Goal: Task Accomplishment & Management: Manage account settings

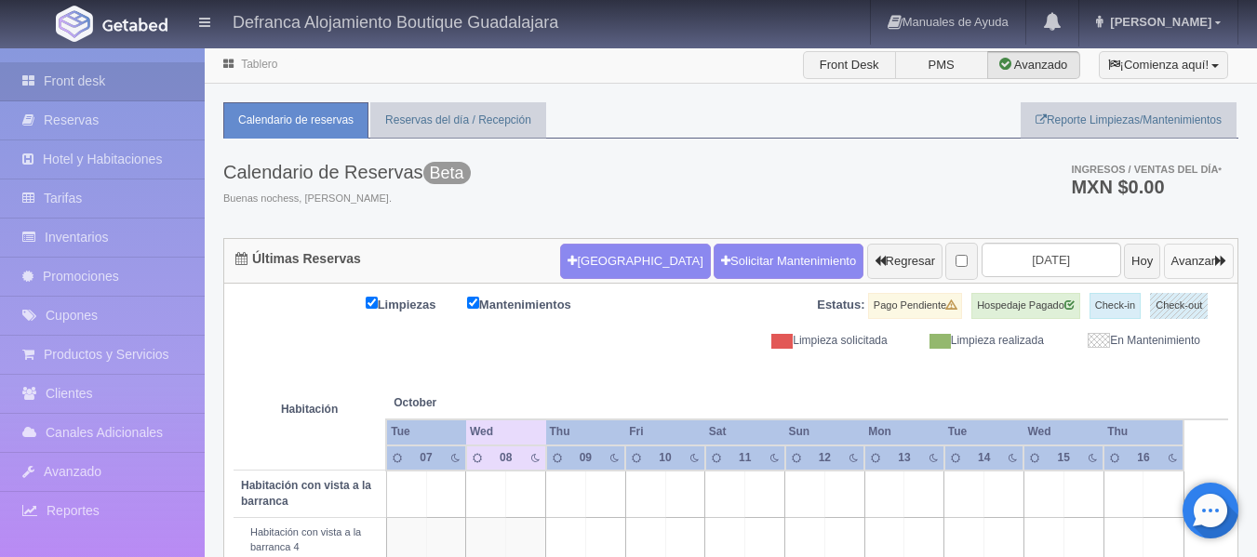
click at [1212, 258] on button "Avanzar" at bounding box center [1199, 261] width 70 height 35
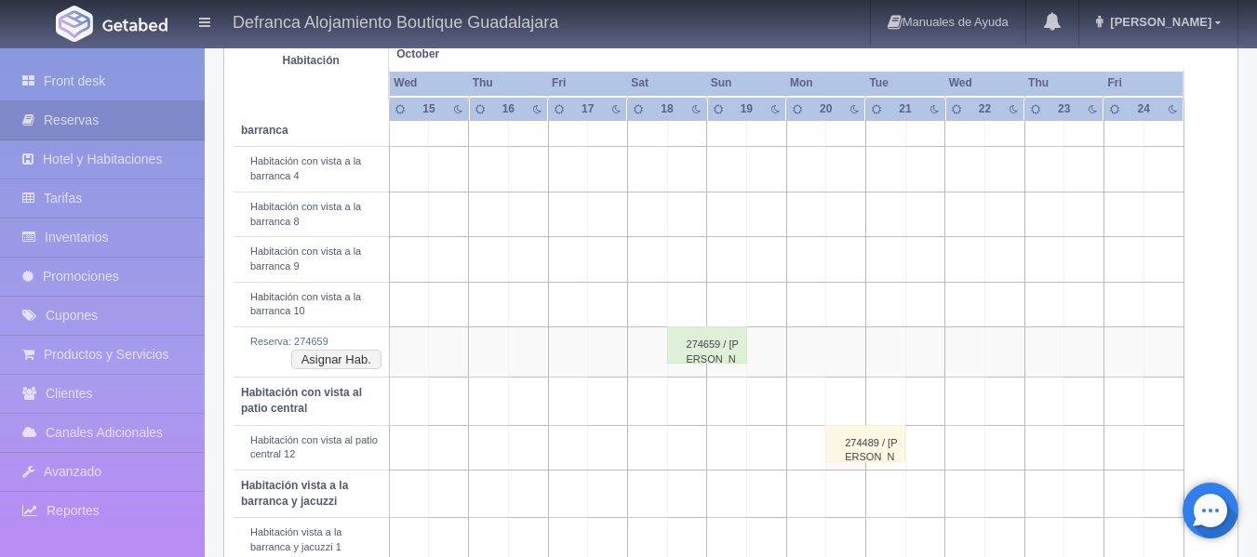
scroll to position [372, 0]
click at [345, 358] on button "Asignar Hab." at bounding box center [336, 359] width 90 height 20
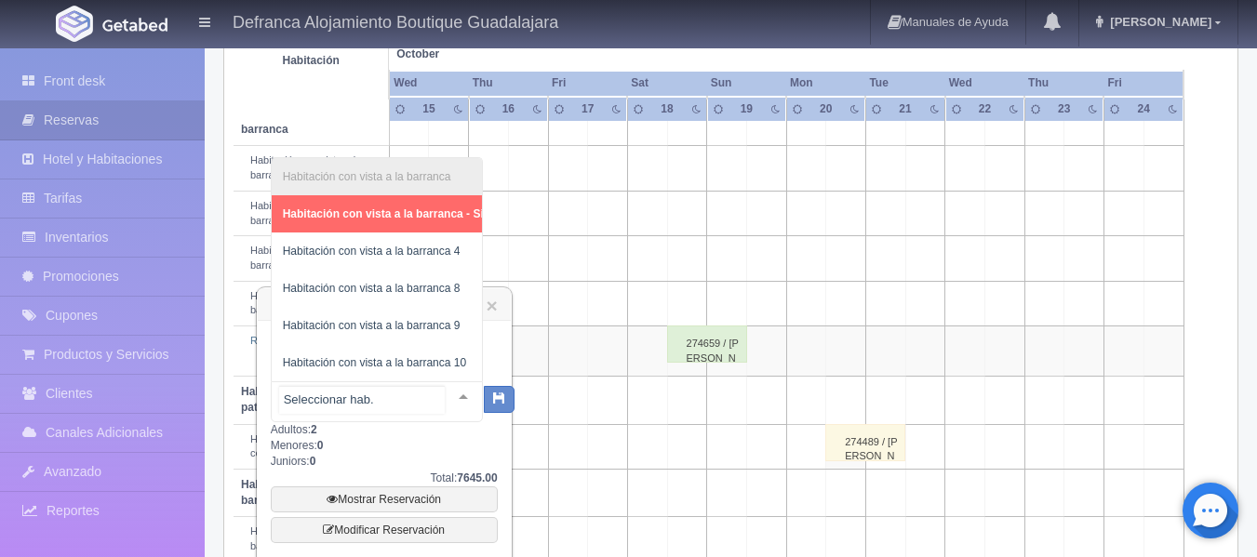
click at [447, 394] on div at bounding box center [463, 396] width 37 height 28
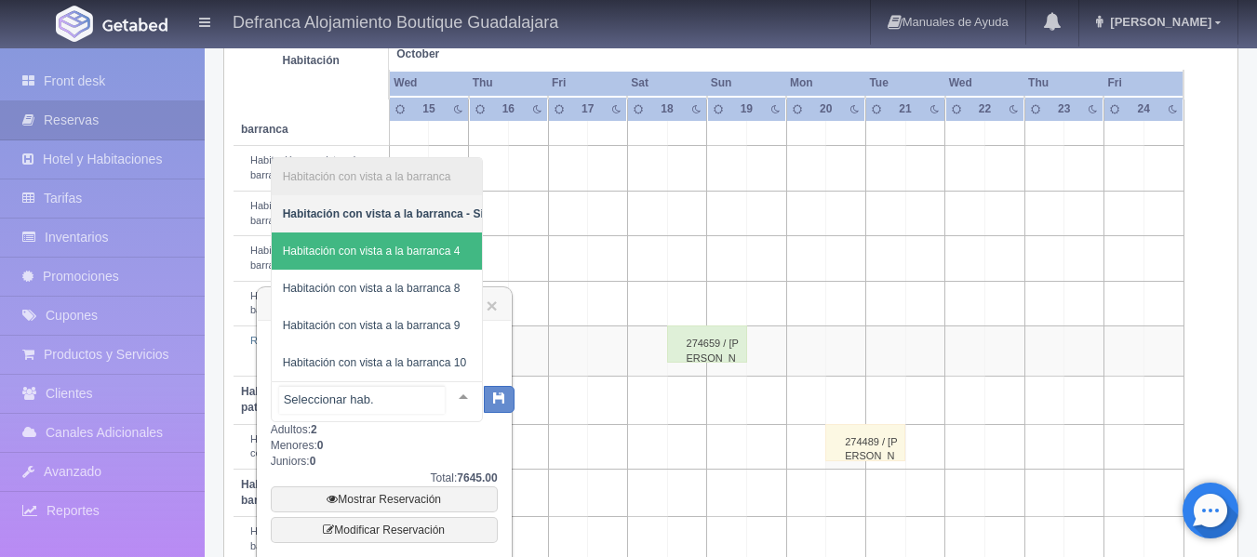
click at [438, 245] on span "Habitación con vista a la barranca 4" at bounding box center [372, 251] width 178 height 13
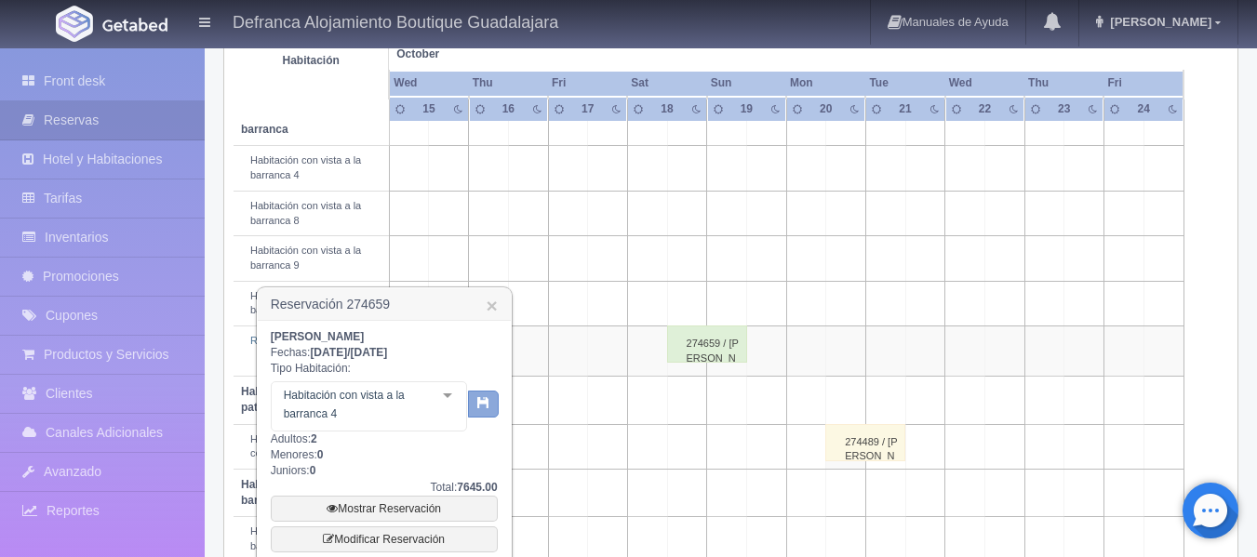
click at [480, 407] on icon "button" at bounding box center [483, 402] width 12 height 12
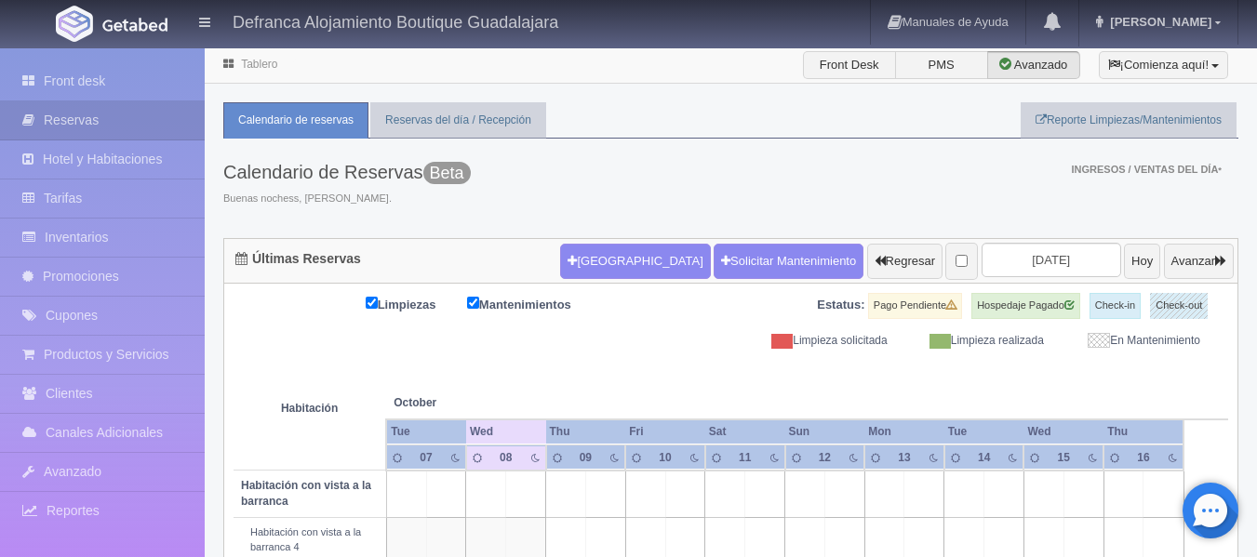
scroll to position [139, 0]
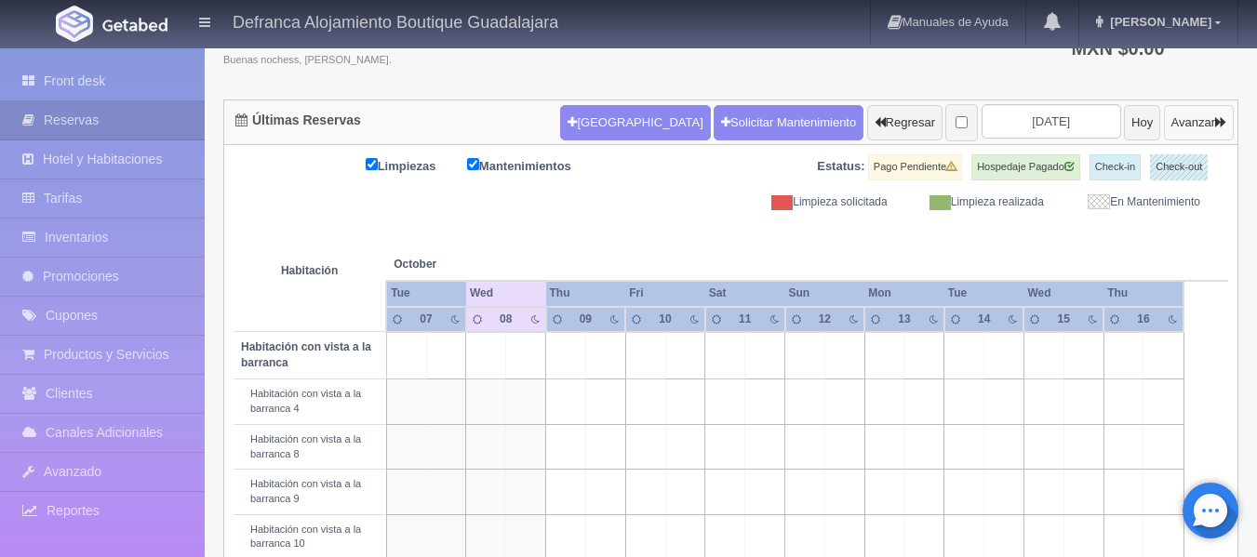
click at [1217, 125] on icon "button" at bounding box center [1220, 122] width 11 height 12
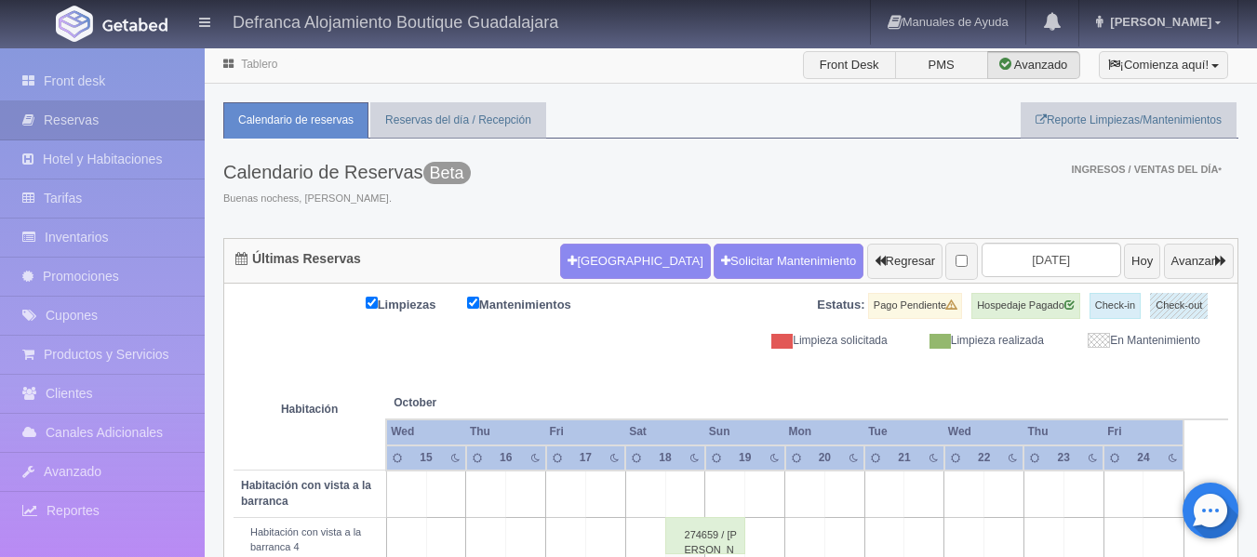
scroll to position [93, 0]
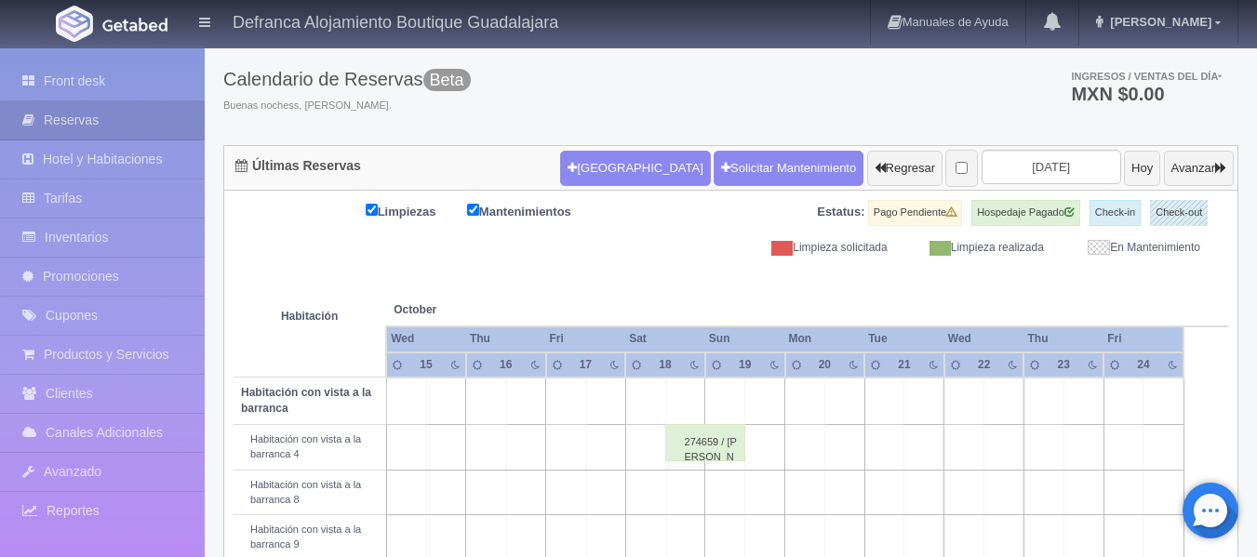
click at [725, 442] on div "274659 / [PERSON_NAME]" at bounding box center [705, 442] width 80 height 37
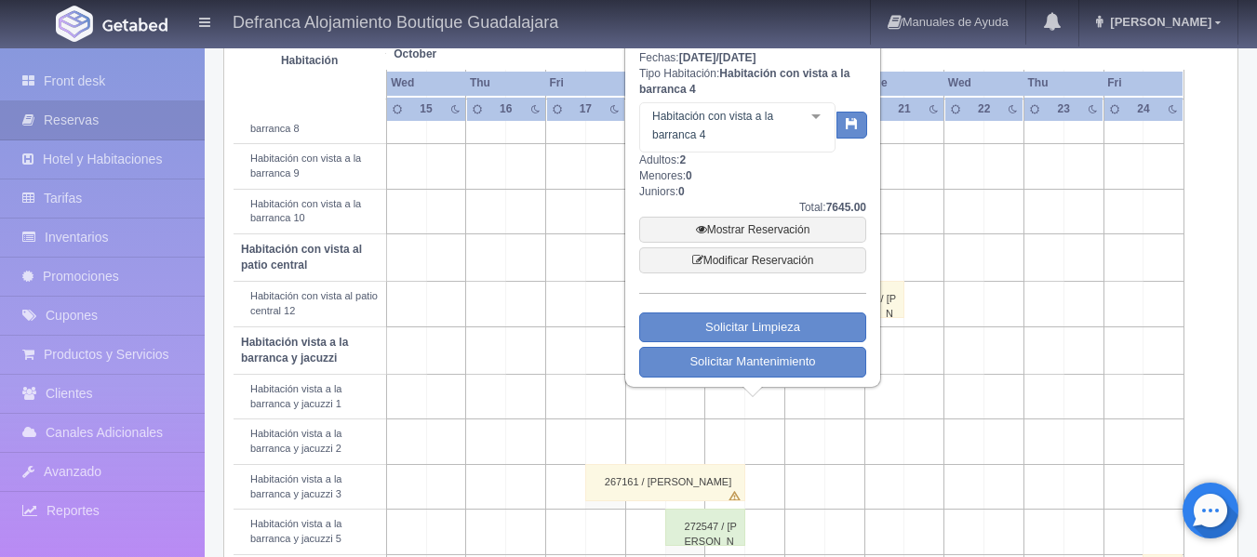
scroll to position [465, 0]
click at [753, 226] on link "Mostrar Reservación" at bounding box center [752, 229] width 227 height 26
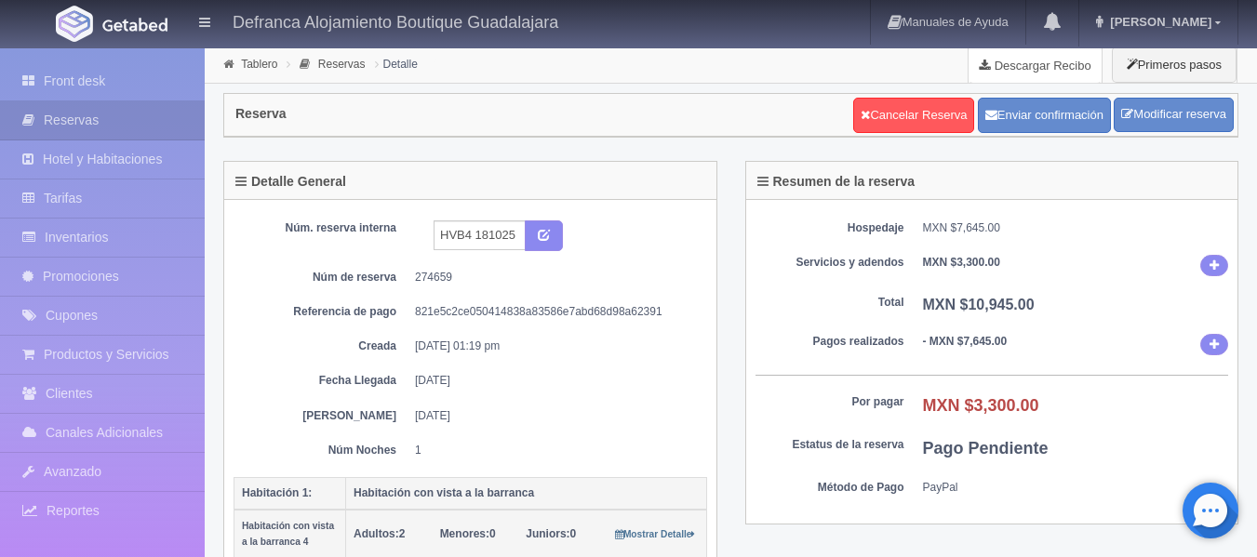
click at [1016, 62] on link "Descargar Recibo" at bounding box center [1035, 65] width 133 height 37
click at [257, 62] on link "Tablero" at bounding box center [259, 64] width 36 height 13
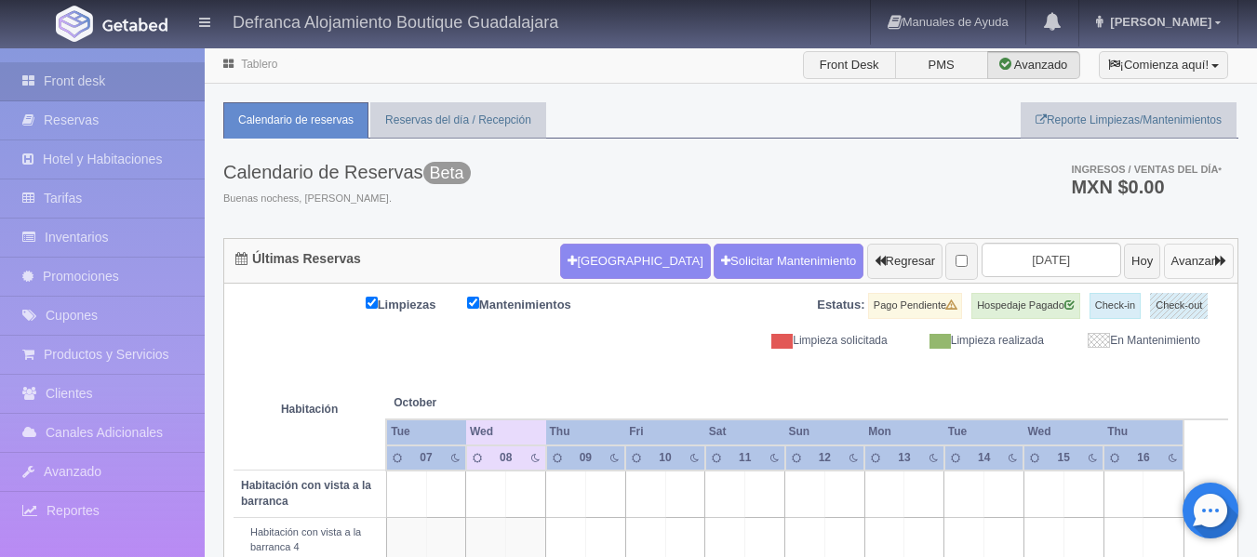
click at [1205, 267] on button "Avanzar" at bounding box center [1199, 261] width 70 height 35
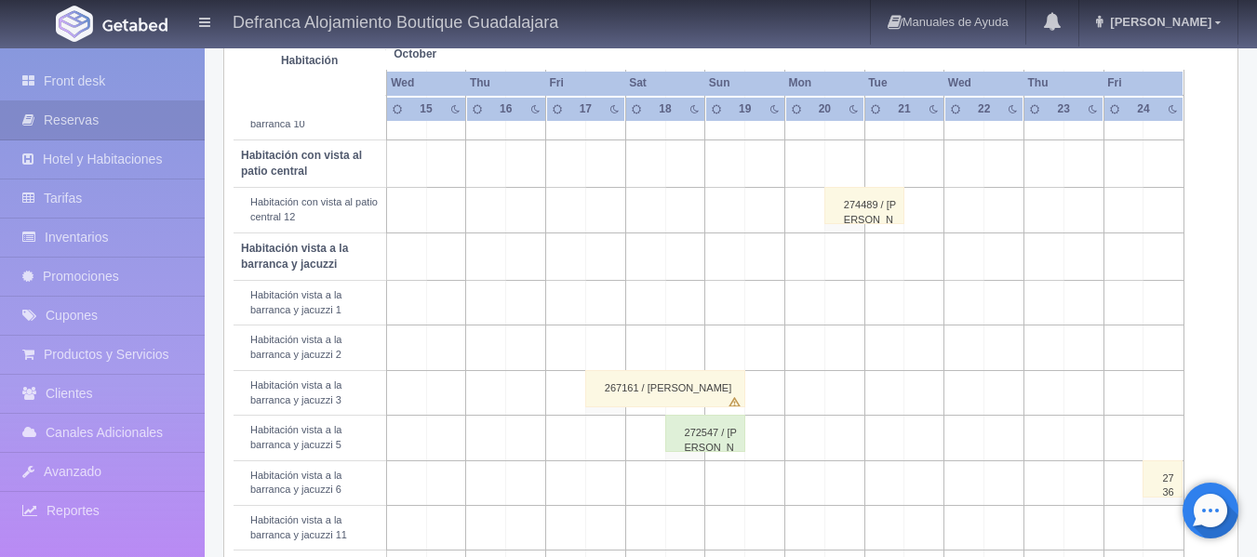
scroll to position [651, 0]
